Goal: Information Seeking & Learning: Learn about a topic

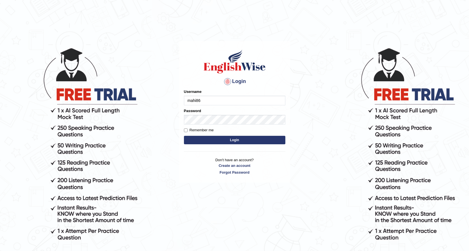
type input "mahi86"
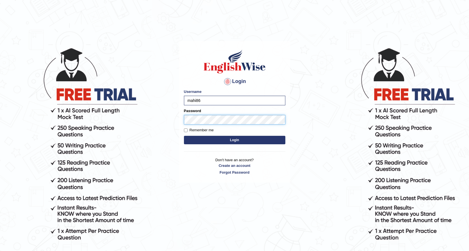
click at [184, 136] on button "Login" at bounding box center [234, 140] width 101 height 8
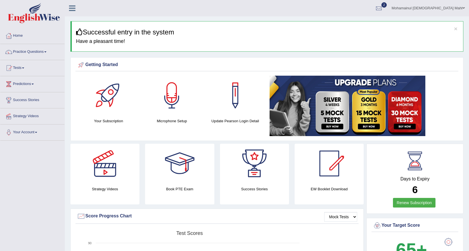
click at [26, 54] on link "Practice Questions" at bounding box center [32, 51] width 64 height 14
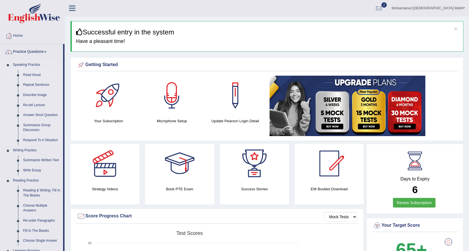
click at [31, 75] on link "Read Aloud" at bounding box center [42, 75] width 43 height 10
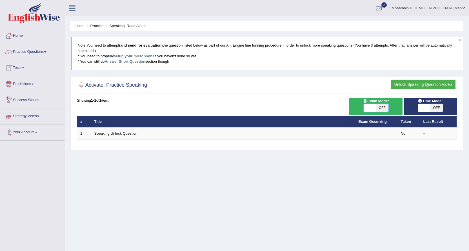
click at [375, 108] on span at bounding box center [370, 108] width 12 height 8
checkbox input "true"
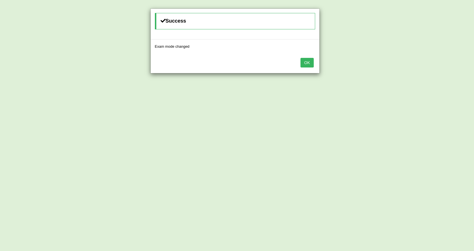
click at [309, 62] on button "OK" at bounding box center [306, 63] width 13 height 10
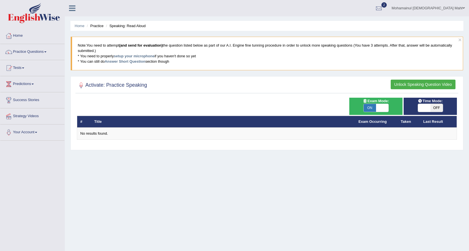
click at [432, 110] on span "OFF" at bounding box center [437, 108] width 12 height 8
checkbox input "true"
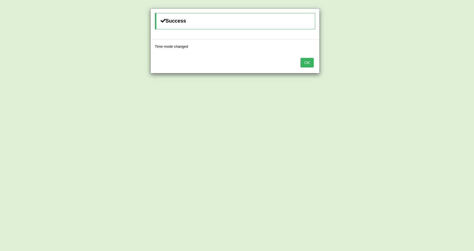
click at [308, 61] on button "OK" at bounding box center [306, 63] width 13 height 10
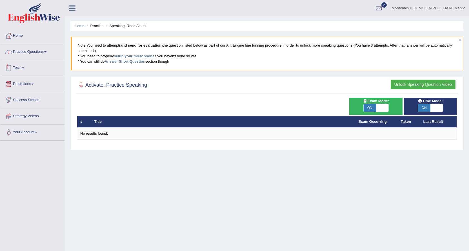
click at [25, 53] on link "Practice Questions" at bounding box center [32, 51] width 64 height 14
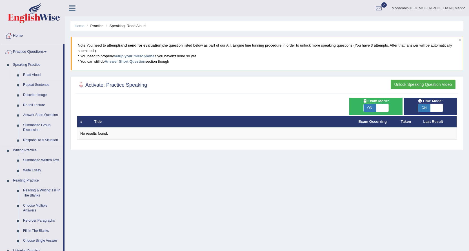
click at [31, 75] on link "Read Aloud" at bounding box center [42, 75] width 43 height 10
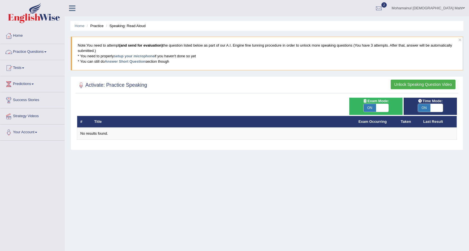
click at [35, 53] on link "Practice Questions" at bounding box center [32, 51] width 64 height 14
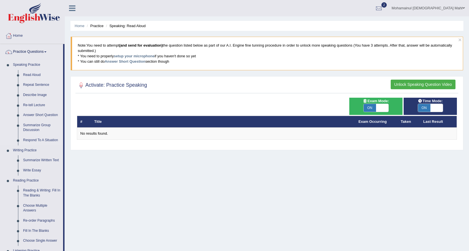
click at [32, 83] on link "Repeat Sentence" at bounding box center [42, 85] width 43 height 10
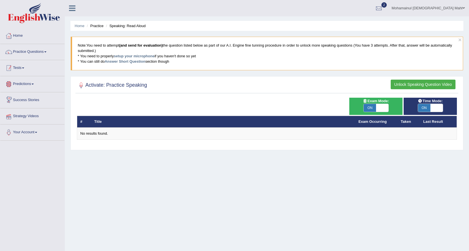
click at [21, 70] on link "Tests" at bounding box center [32, 67] width 64 height 14
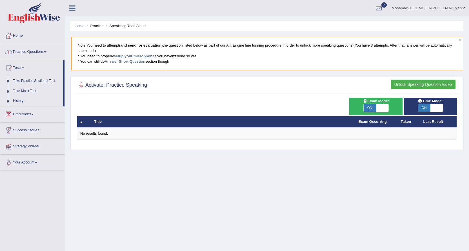
click at [23, 50] on link "Practice Questions" at bounding box center [32, 51] width 64 height 14
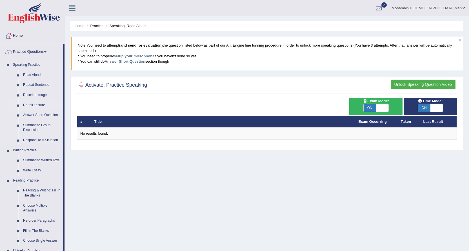
click at [37, 103] on link "Re-tell Lecture" at bounding box center [42, 105] width 43 height 10
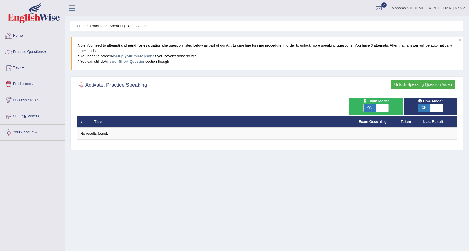
click at [375, 106] on span "ON" at bounding box center [370, 108] width 12 height 8
checkbox input "false"
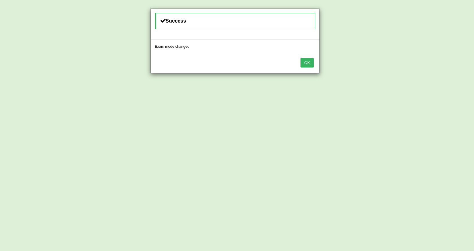
click at [313, 63] on button "OK" at bounding box center [306, 63] width 13 height 10
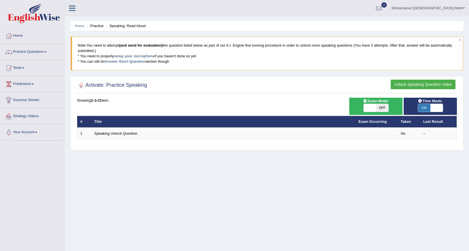
click at [434, 105] on span at bounding box center [437, 108] width 12 height 8
checkbox input "false"
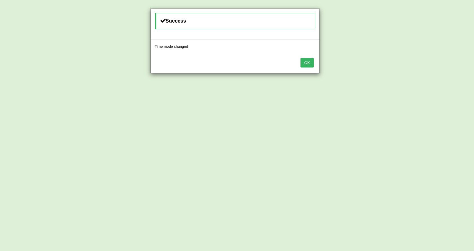
click at [313, 63] on button "OK" at bounding box center [306, 63] width 13 height 10
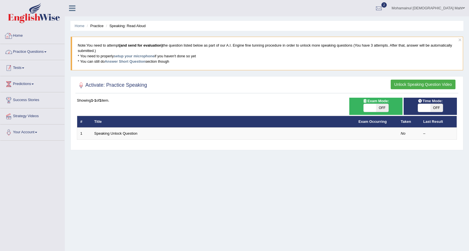
click at [31, 50] on link "Practice Questions" at bounding box center [32, 51] width 64 height 14
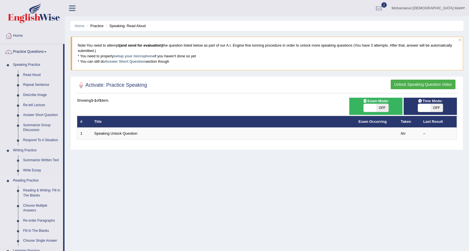
click at [25, 195] on link "Reading & Writing: Fill In The Blanks" at bounding box center [42, 192] width 43 height 15
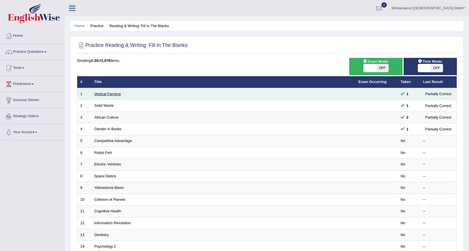
click at [102, 93] on link "Vertical Farming" at bounding box center [107, 94] width 26 height 4
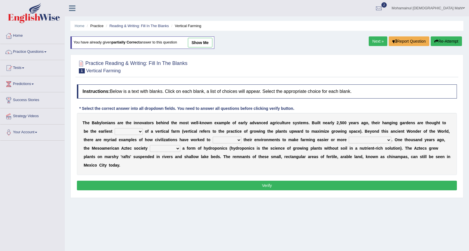
click at [141, 131] on select "prototype failure discredit protocol" at bounding box center [129, 131] width 28 height 7
click at [252, 221] on div "Home Practice Reading & Writing: Fill In The Blanks Vertical Farming You have a…" at bounding box center [267, 141] width 405 height 282
click at [125, 131] on select "prototype failure discredit protocol" at bounding box center [129, 131] width 28 height 7
select select "prototype"
click at [115, 128] on select "prototype failure discredit protocol" at bounding box center [129, 131] width 28 height 7
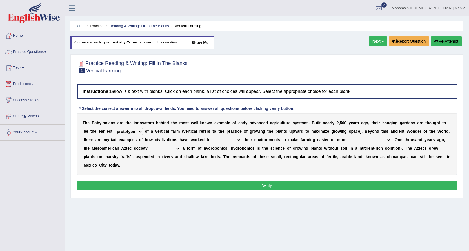
click at [234, 137] on select "manipulate escape respect disarrange" at bounding box center [227, 139] width 29 height 7
select select "manipulate"
click at [213, 136] on select "manipulate escape respect disarrange" at bounding box center [227, 139] width 29 height 7
click at [379, 142] on select "productive constructive connective counterproductive" at bounding box center [370, 139] width 43 height 7
select select "constructive"
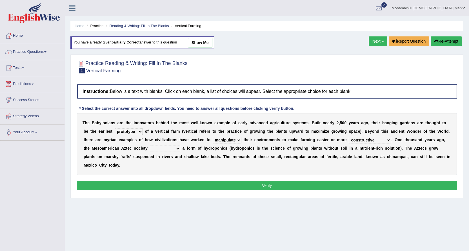
click at [349, 136] on select "productive constructive connective counterproductive" at bounding box center [370, 139] width 43 height 7
click at [173, 148] on select "domineered volunteered pioneered engineered" at bounding box center [165, 148] width 30 height 7
select select "volunteered"
click at [150, 145] on select "domineered volunteered pioneered engineered" at bounding box center [165, 148] width 30 height 7
click at [324, 183] on button "Verify" at bounding box center [267, 185] width 380 height 10
